Goal: Information Seeking & Learning: Learn about a topic

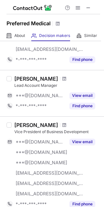
scroll to position [97, 0]
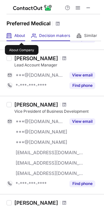
click at [21, 37] on span "About" at bounding box center [19, 35] width 11 height 5
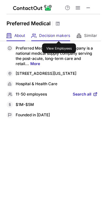
click at [58, 35] on span "Decision makers" at bounding box center [54, 35] width 31 height 5
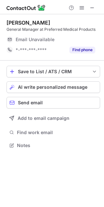
scroll to position [141, 104]
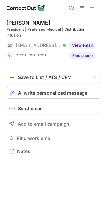
scroll to position [147, 104]
